Goal: Information Seeking & Learning: Learn about a topic

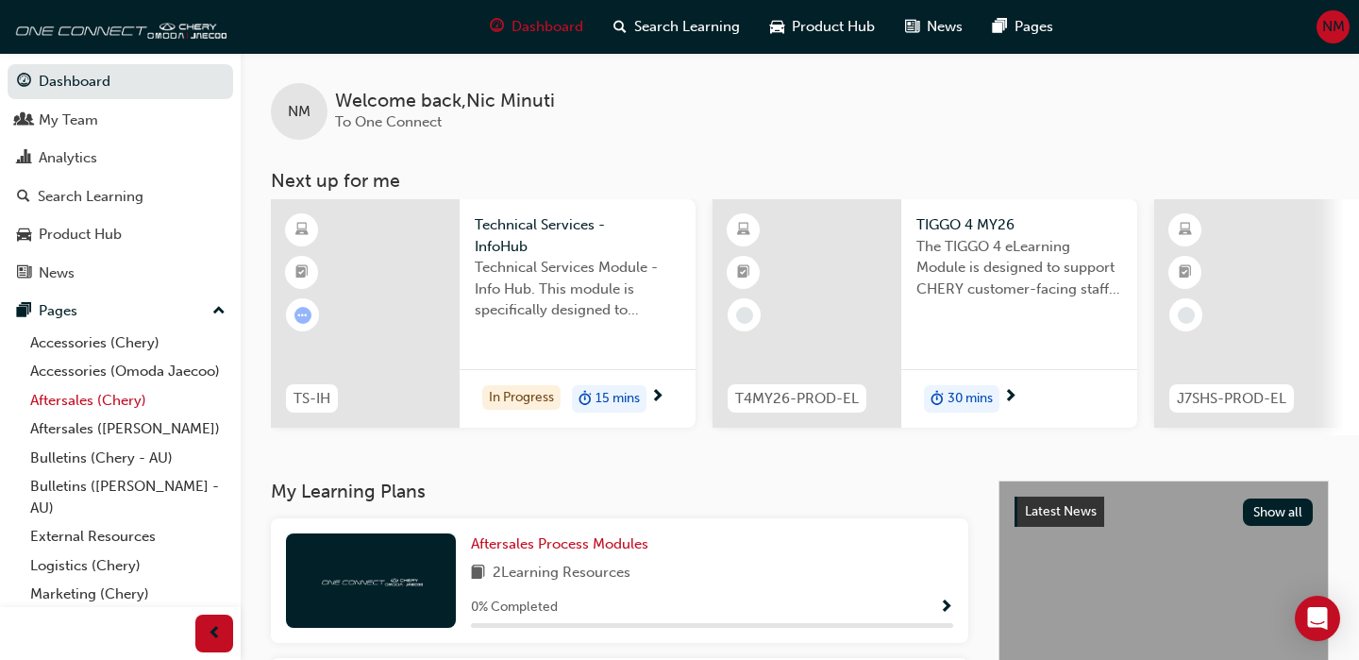
click at [112, 405] on link "Aftersales (Chery)" at bounding box center [128, 400] width 211 height 29
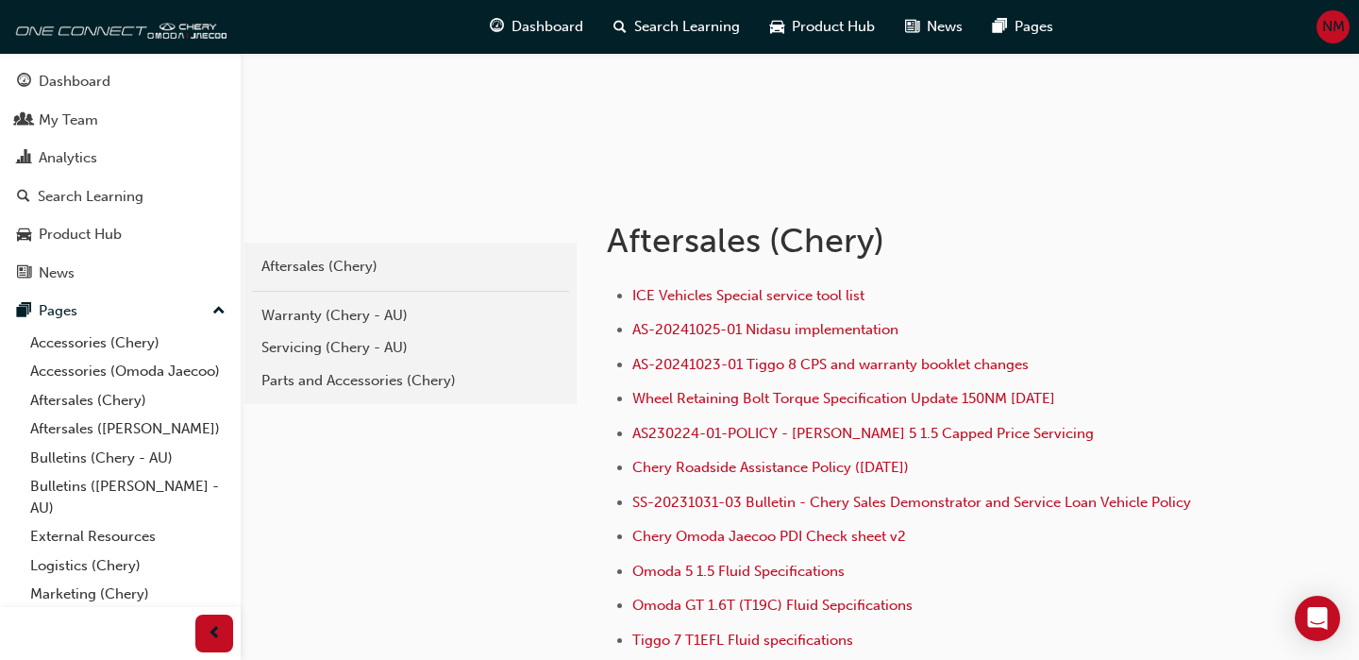
scroll to position [274, 0]
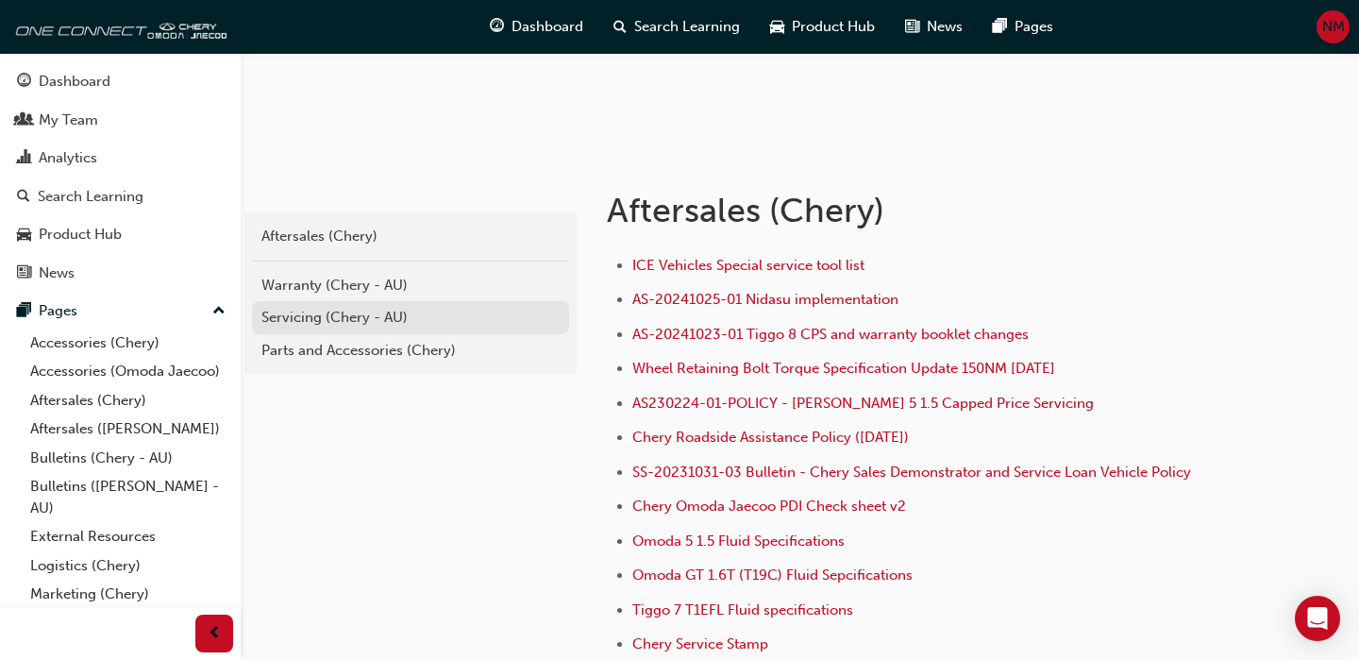
click at [305, 317] on div "Servicing (Chery - AU)" at bounding box center [410, 318] width 298 height 22
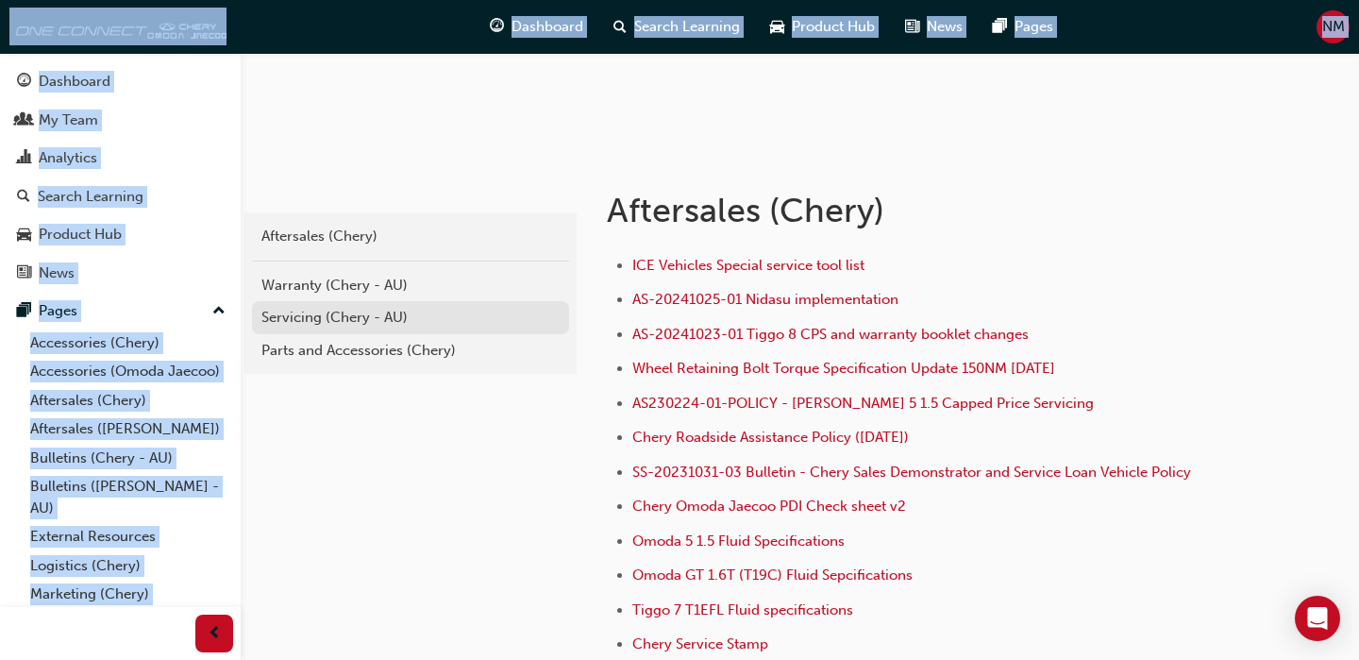
click at [305, 317] on div "chery-aftersales Aftersales (Chery) Warranty (Chery - AU) Servicing (Chery - AU…" at bounding box center [679, 301] width 1359 height 1151
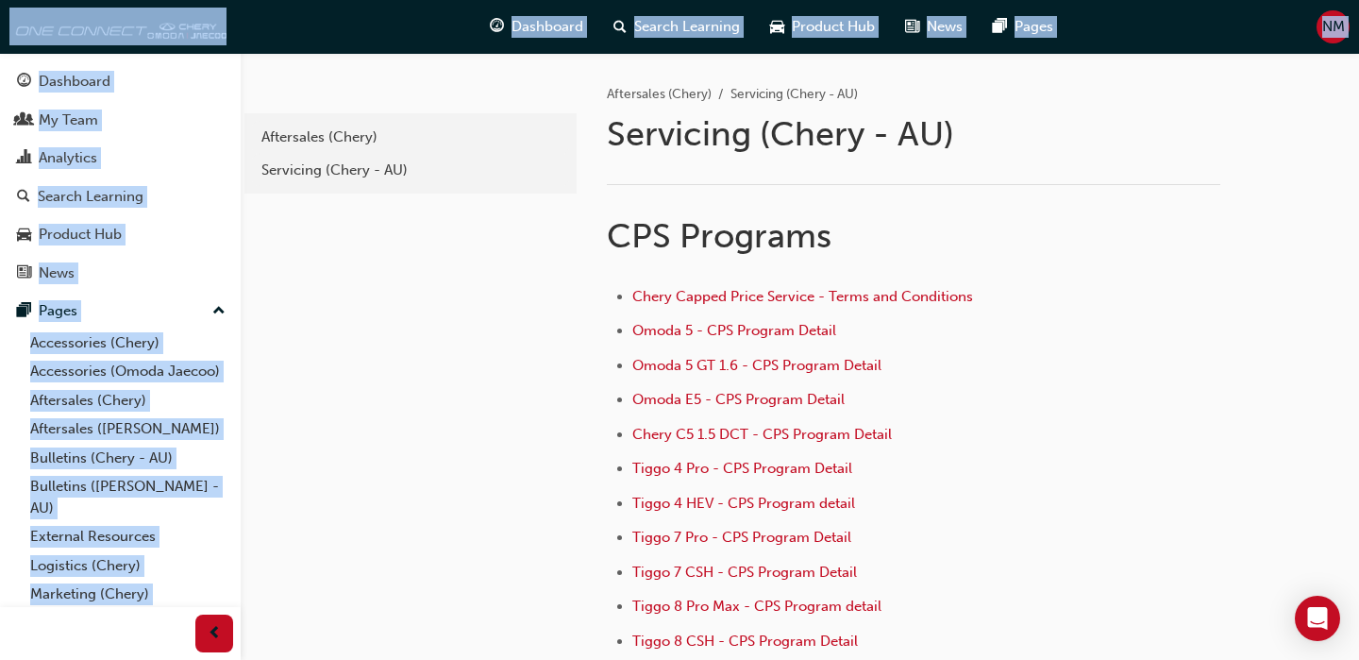
click at [1066, 461] on li "Tiggo 4 Pro - CPS Program Detail" at bounding box center [926, 470] width 588 height 27
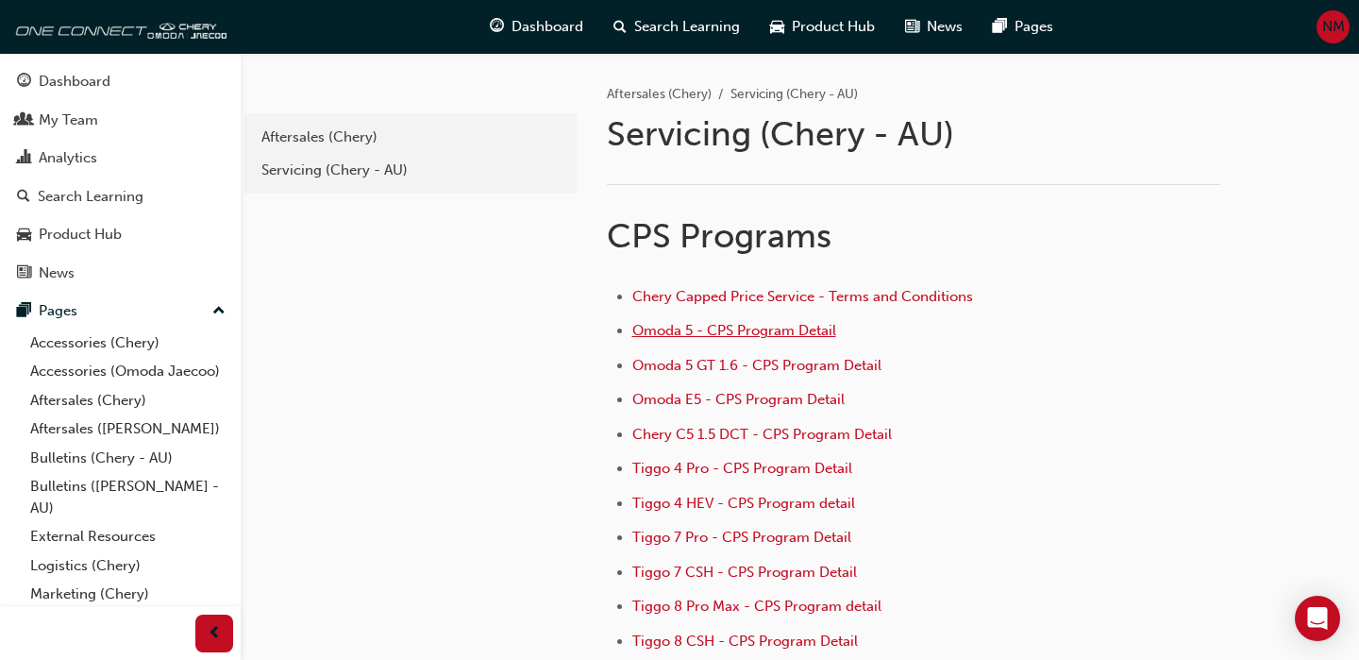
click at [735, 334] on span "Omoda 5 - CPS Program Detail" at bounding box center [734, 330] width 204 height 17
click at [704, 368] on span "Omoda 5 GT 1.6 - CPS Program Detail" at bounding box center [756, 365] width 249 height 17
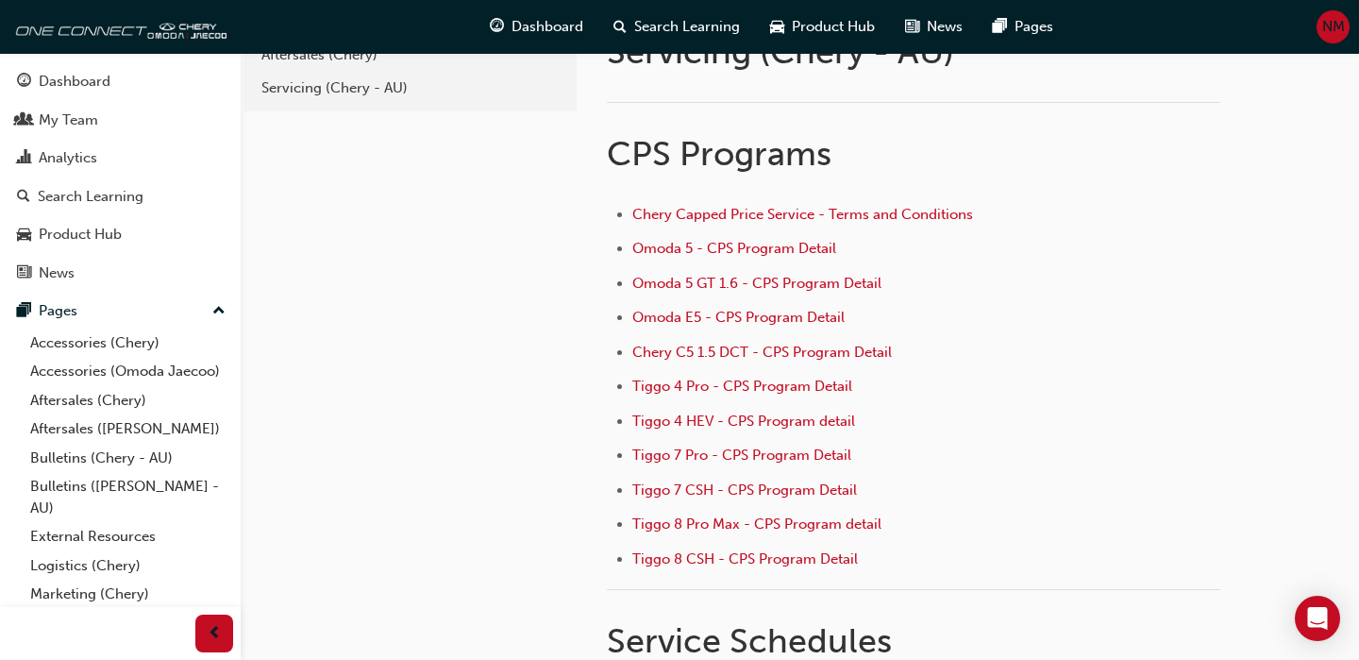
scroll to position [83, 0]
click at [698, 514] on span "Tiggo 8 Pro Max - CPS Program detail" at bounding box center [756, 522] width 249 height 17
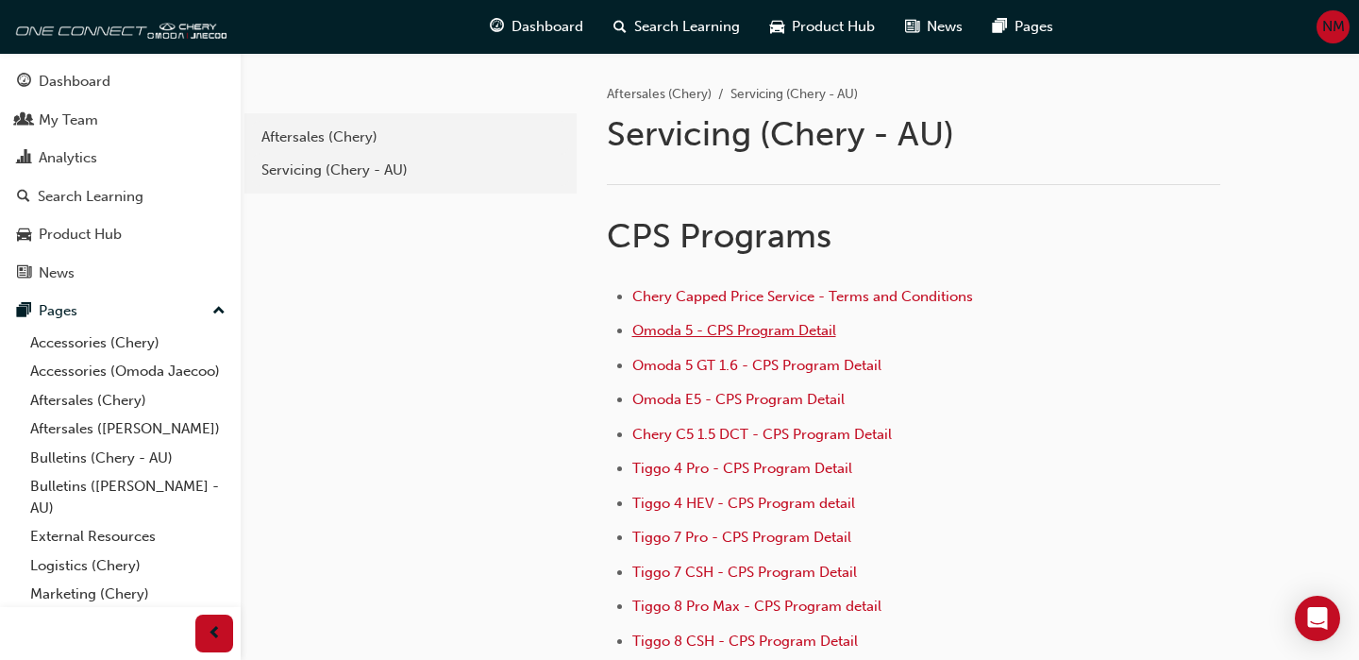
click at [720, 332] on span "Omoda 5 - CPS Program Detail" at bounding box center [734, 330] width 204 height 17
